Goal: Transaction & Acquisition: Purchase product/service

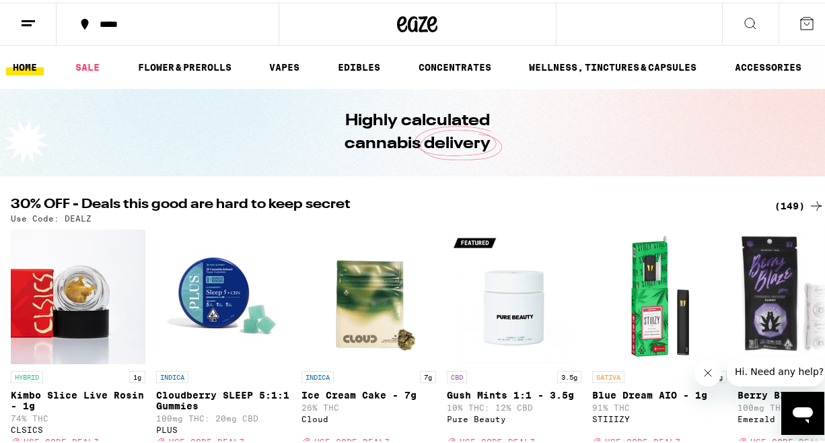
click at [693, 162] on div "Highly calculated cannabis delivery" at bounding box center [417, 129] width 835 height 87
click at [181, 71] on link "FLOWER & PREROLLS" at bounding box center [184, 64] width 107 height 16
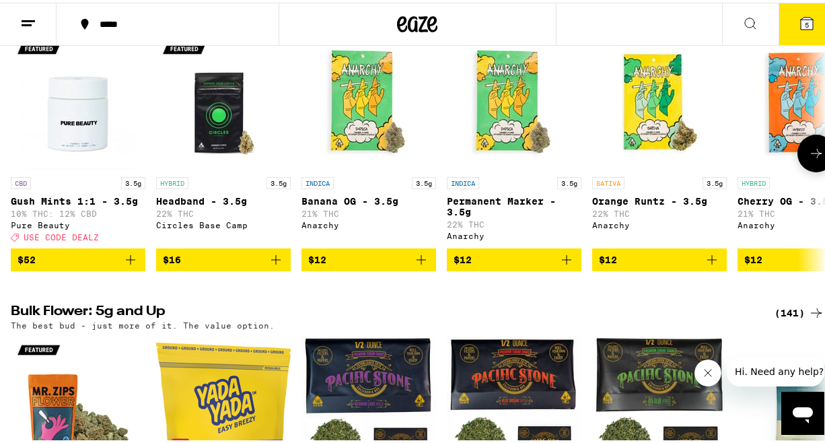
scroll to position [44, 0]
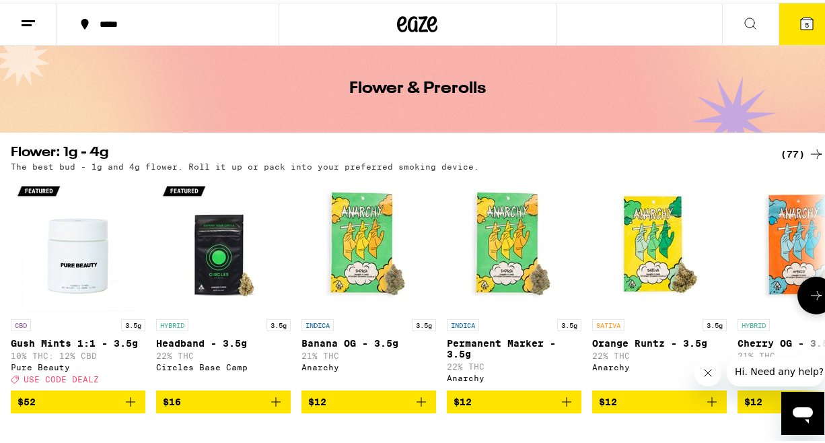
click at [810, 297] on icon at bounding box center [815, 292] width 11 height 9
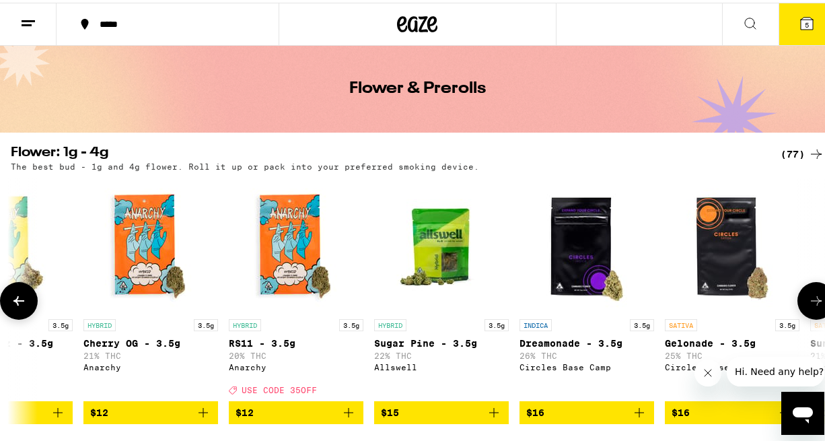
scroll to position [0, 656]
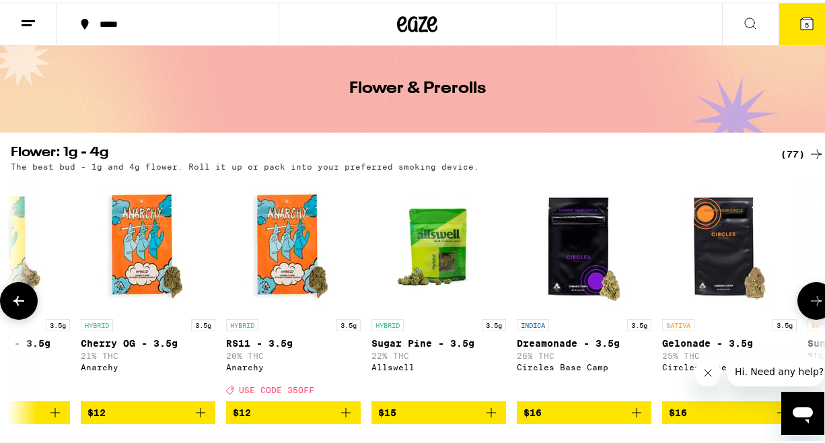
click at [808, 297] on icon at bounding box center [816, 298] width 16 height 16
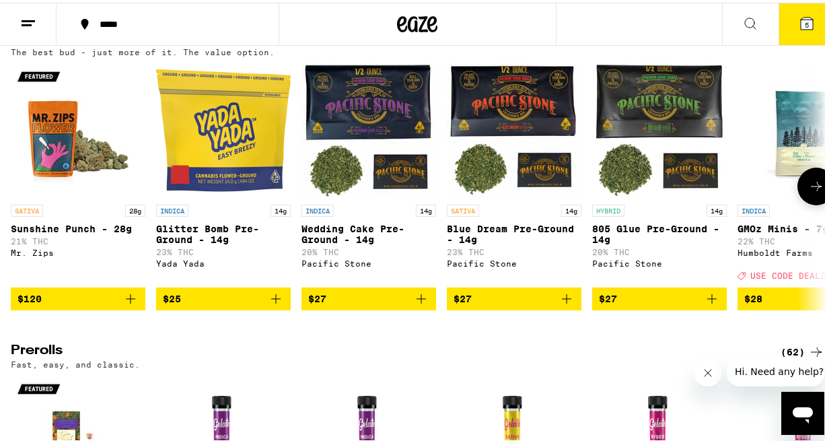
scroll to position [769, 0]
